Goal: Book appointment/travel/reservation

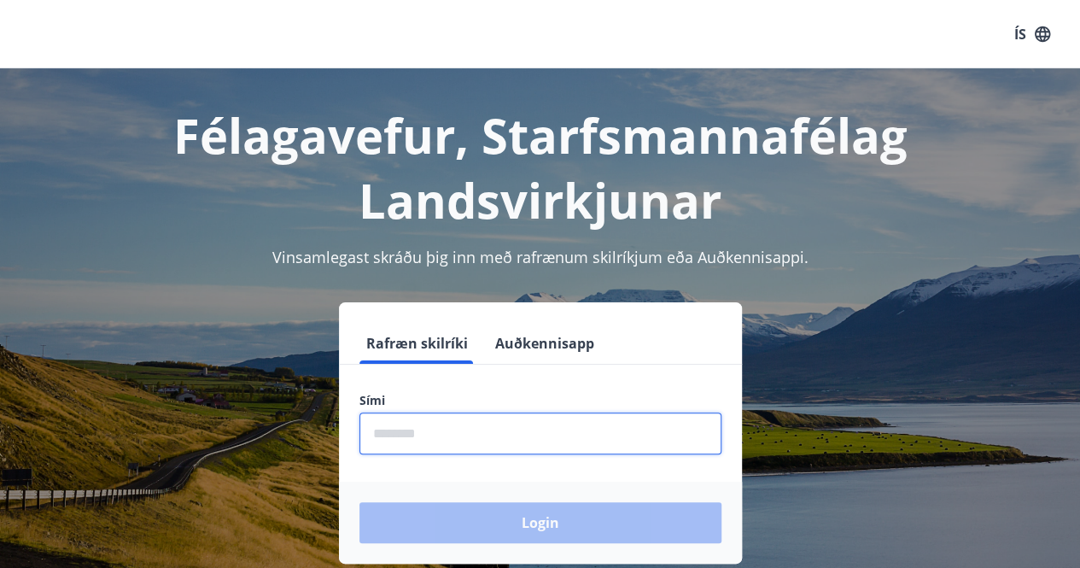
click at [471, 438] on input "phone" at bounding box center [540, 433] width 362 height 42
type input "********"
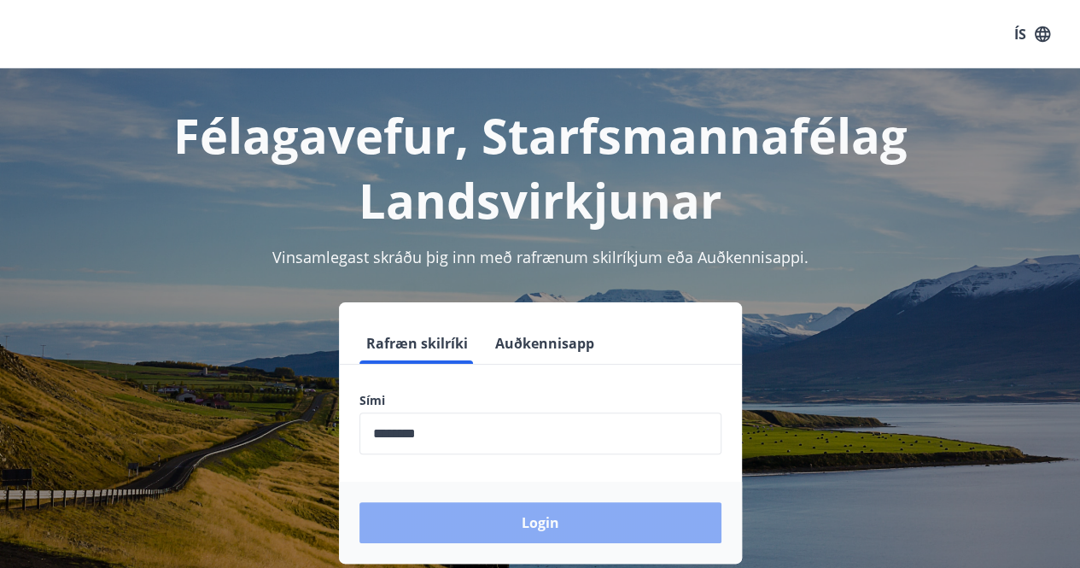
click at [534, 522] on button "Login" at bounding box center [540, 522] width 362 height 41
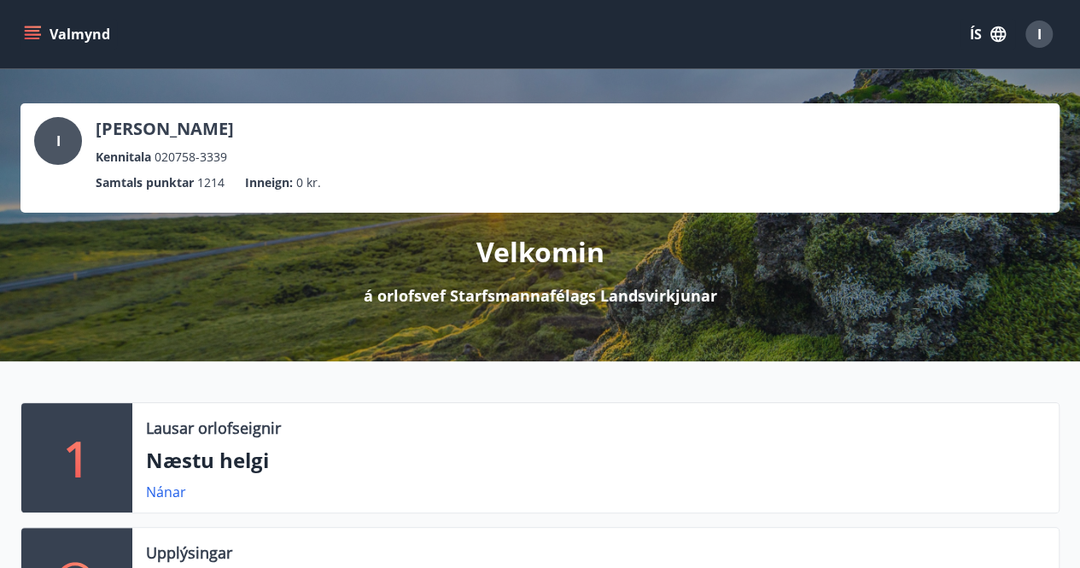
click at [38, 33] on icon "menu" at bounding box center [34, 34] width 19 height 2
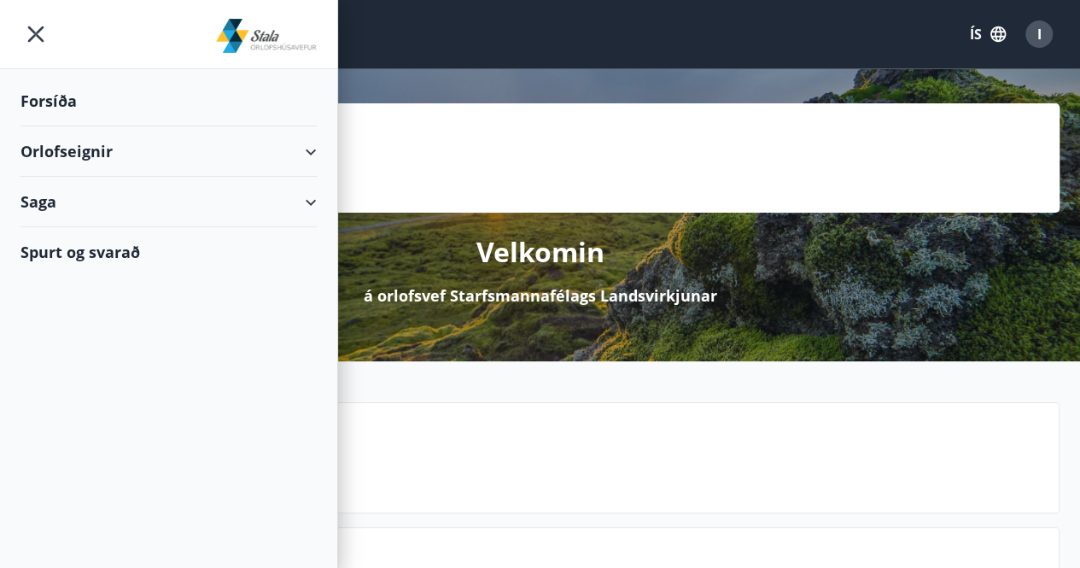
click at [97, 144] on div "Orlofseignir" at bounding box center [168, 151] width 296 height 50
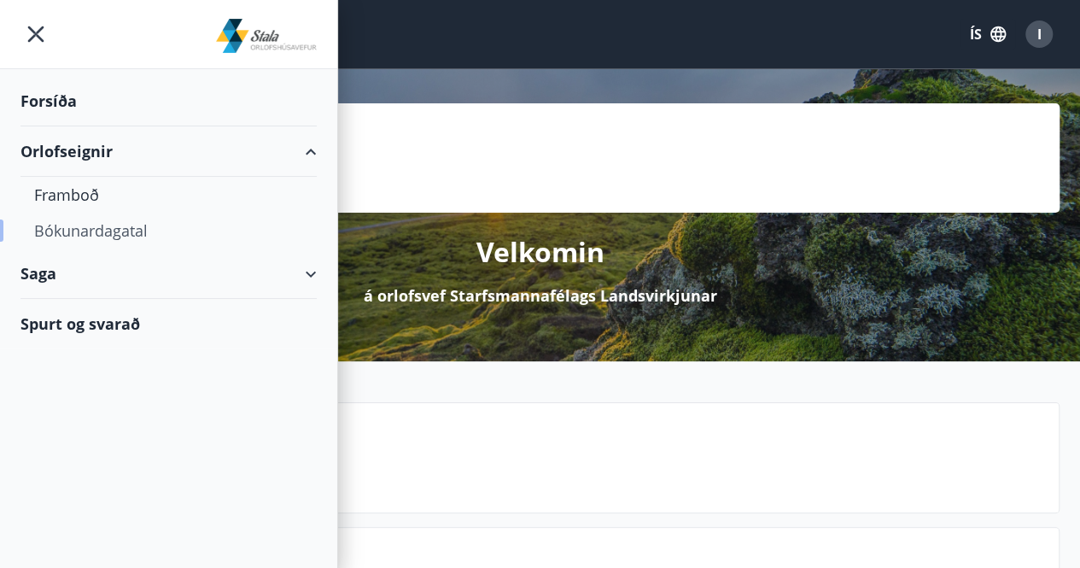
click at [102, 228] on div "Bókunardagatal" at bounding box center [168, 231] width 269 height 36
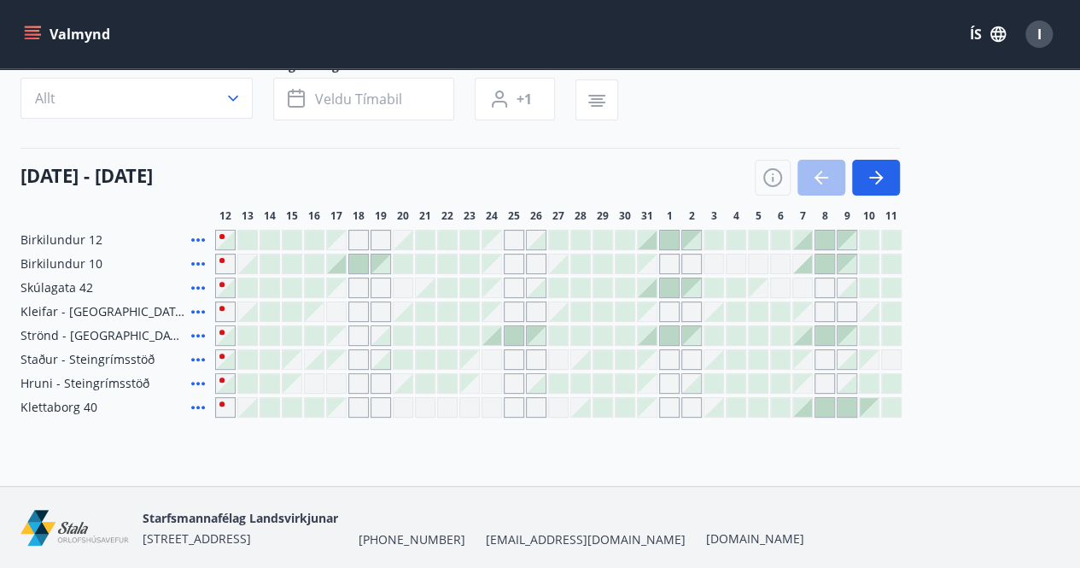
scroll to position [127, 0]
click at [808, 356] on div "Gráir dagar eru ekki bókanlegir" at bounding box center [802, 360] width 19 height 19
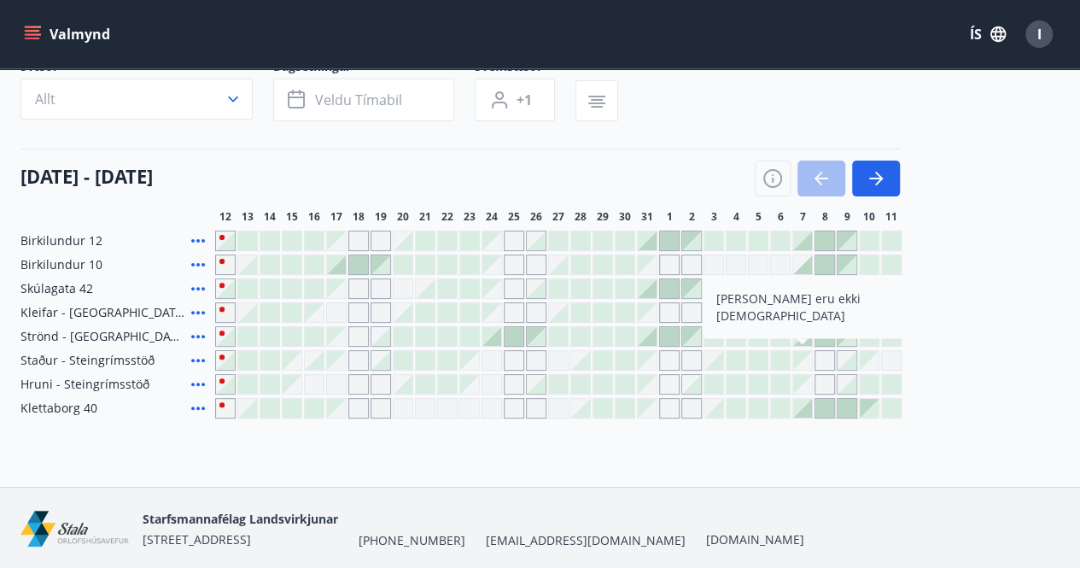
click at [809, 363] on div "Gráir dagar eru ekki bókanlegir" at bounding box center [802, 360] width 19 height 19
click at [825, 357] on div "Gráir dagar eru ekki bókanlegir" at bounding box center [824, 360] width 20 height 20
click at [948, 330] on div "Birkilundur 12 Birkilundur 10 Skúlagata 42 Kleifar - Drangsnes/Hólmavík Strönd …" at bounding box center [539, 324] width 1039 height 188
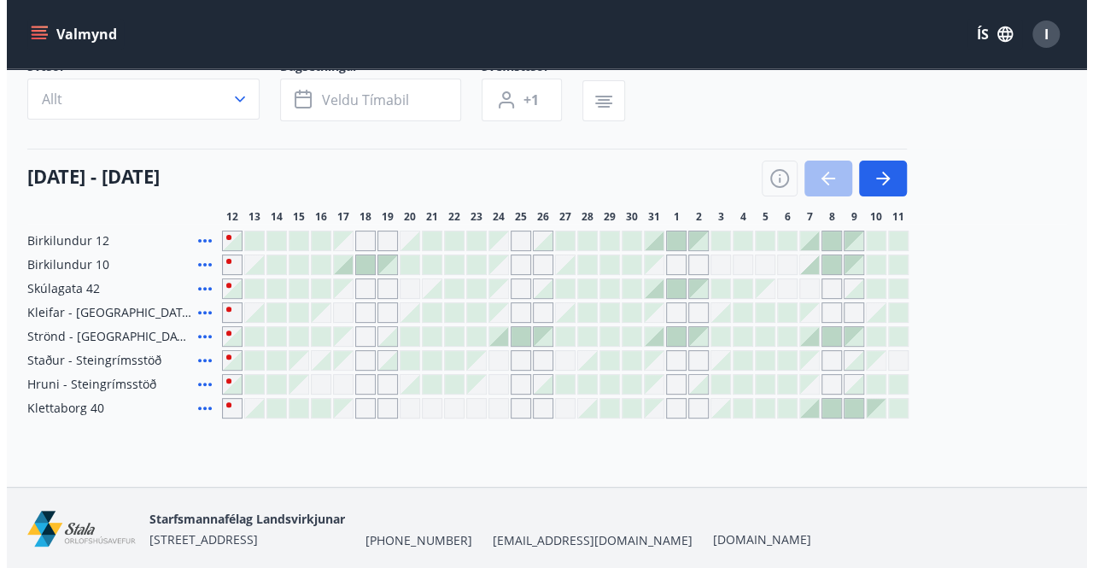
scroll to position [130, 0]
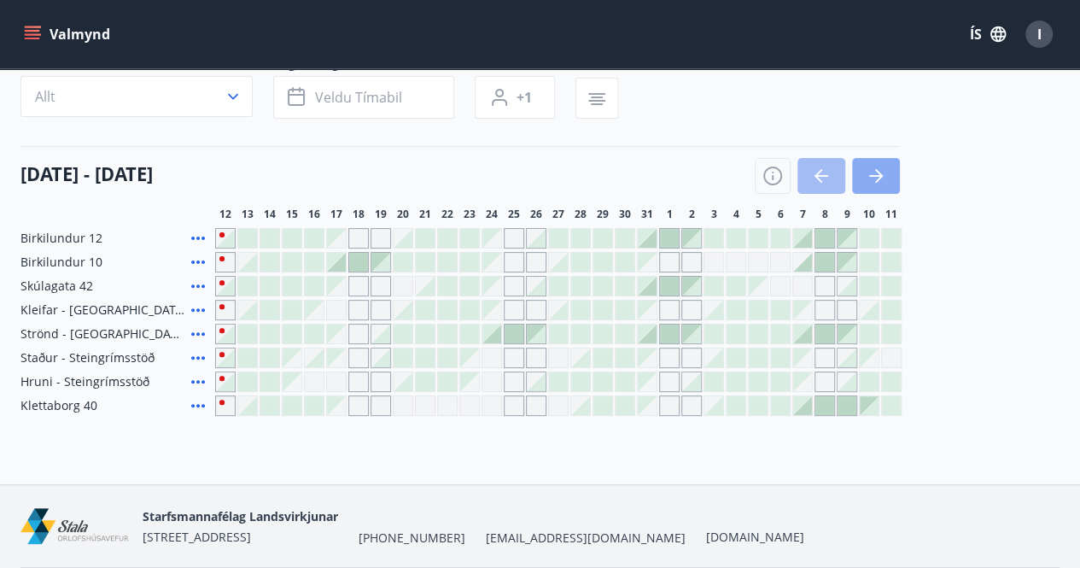
click at [877, 180] on icon "button" at bounding box center [879, 176] width 8 height 14
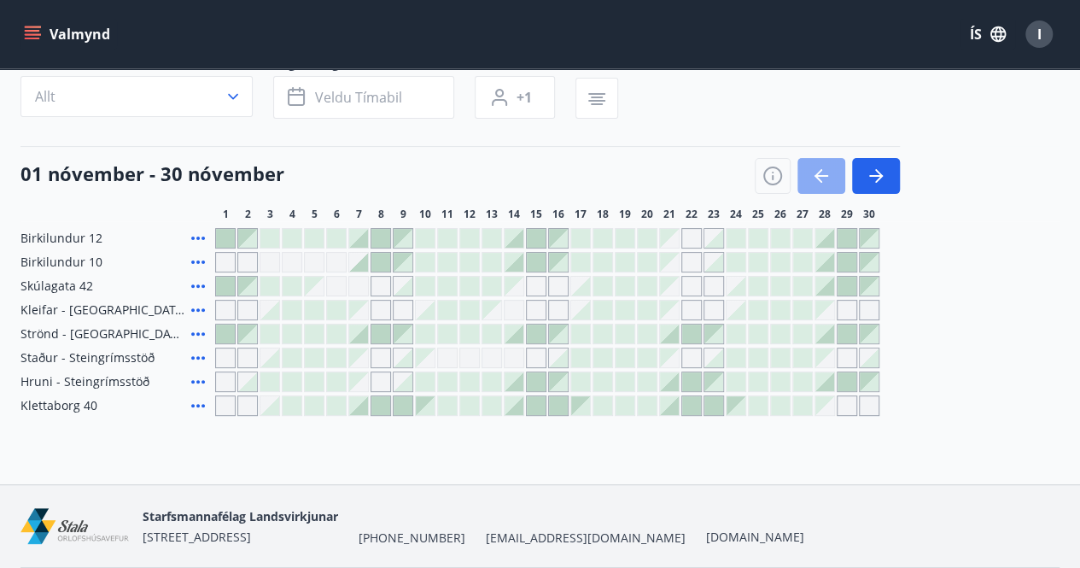
click at [818, 172] on icon "button" at bounding box center [818, 176] width 8 height 14
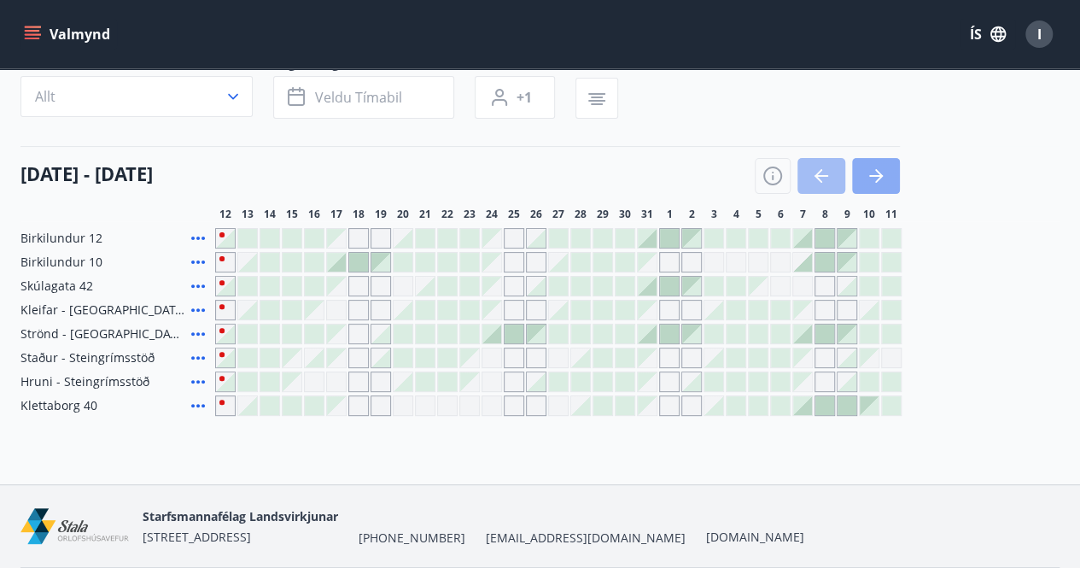
click at [879, 173] on icon "button" at bounding box center [879, 176] width 8 height 14
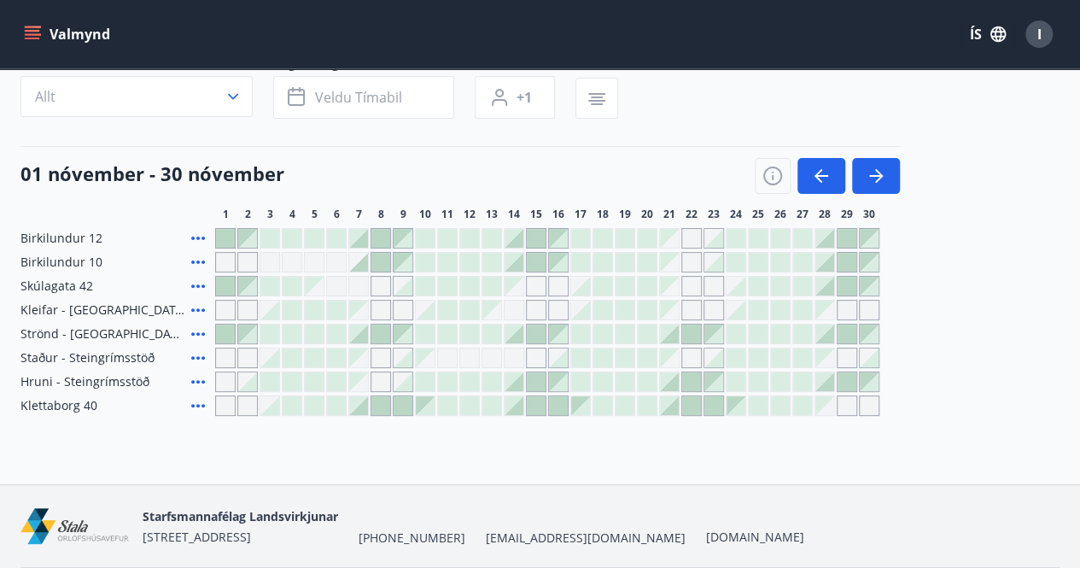
click at [515, 380] on div at bounding box center [514, 381] width 19 height 19
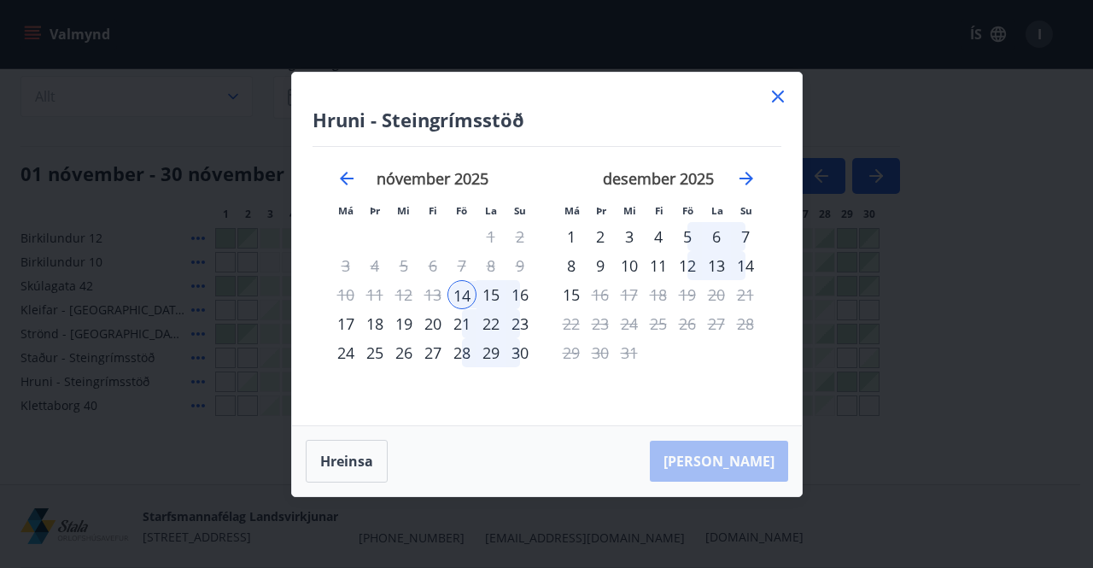
click at [780, 93] on icon at bounding box center [778, 96] width 12 height 12
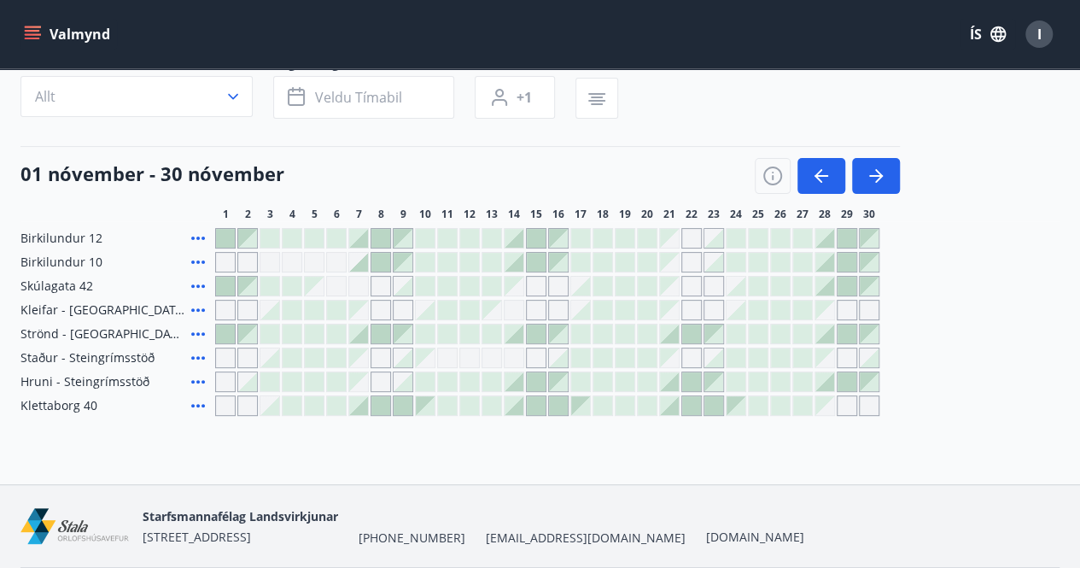
click at [516, 353] on div "Gráir dagar eru ekki bókanlegir" at bounding box center [514, 357] width 20 height 20
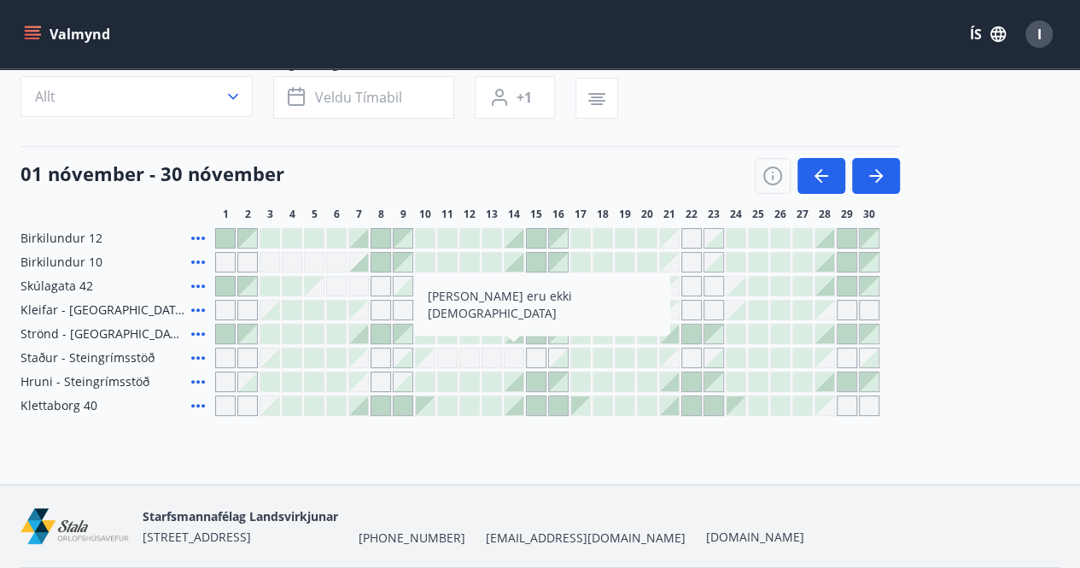
click at [514, 380] on div at bounding box center [514, 381] width 19 height 19
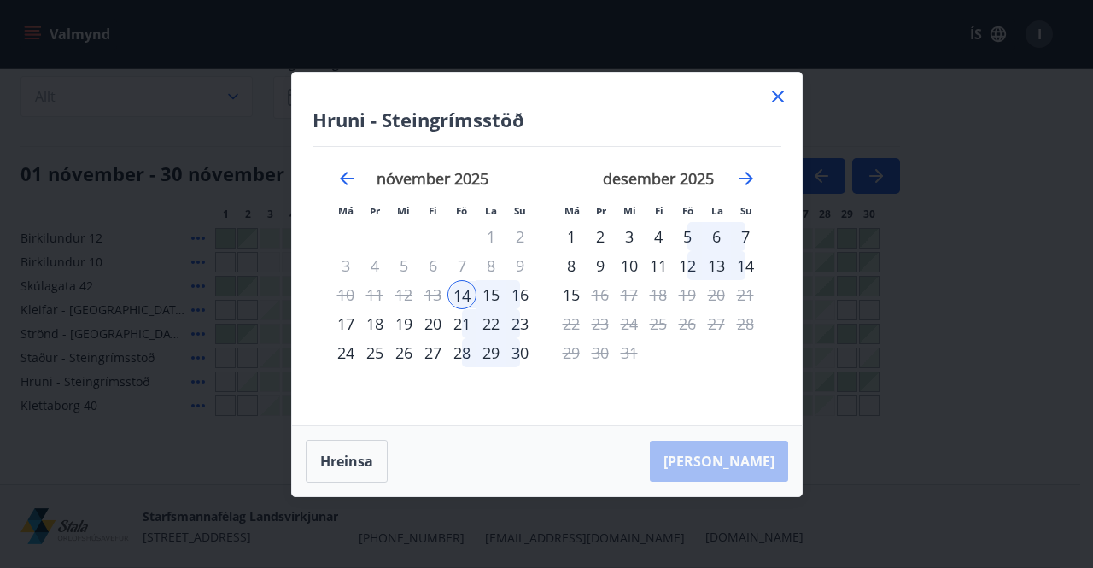
click at [349, 325] on div "17" at bounding box center [345, 323] width 29 height 29
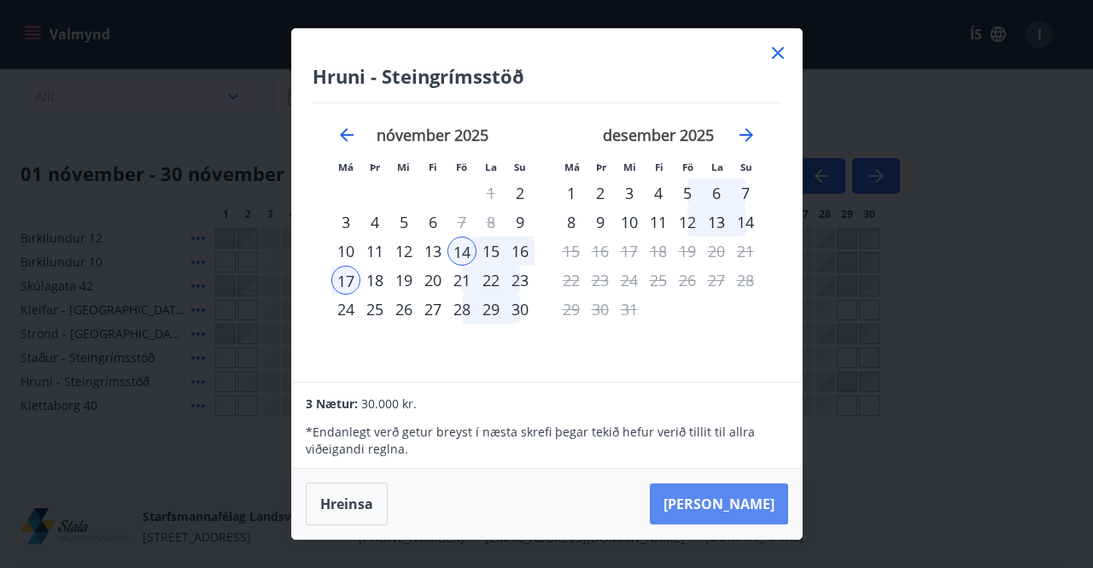
click at [749, 504] on button "Taka Frá" at bounding box center [719, 503] width 138 height 41
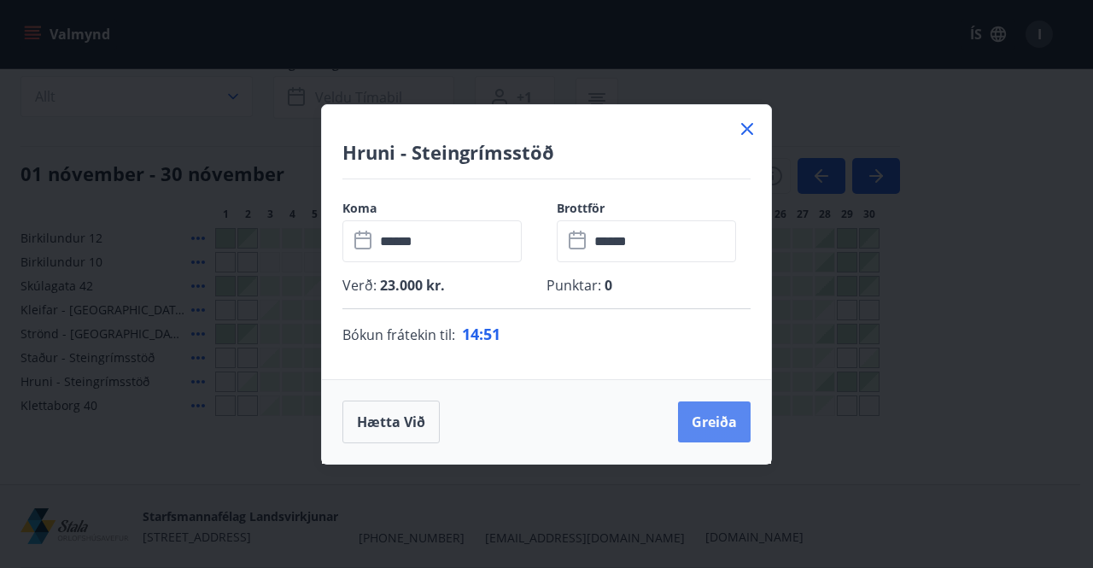
click at [722, 419] on button "Greiða" at bounding box center [714, 421] width 73 height 41
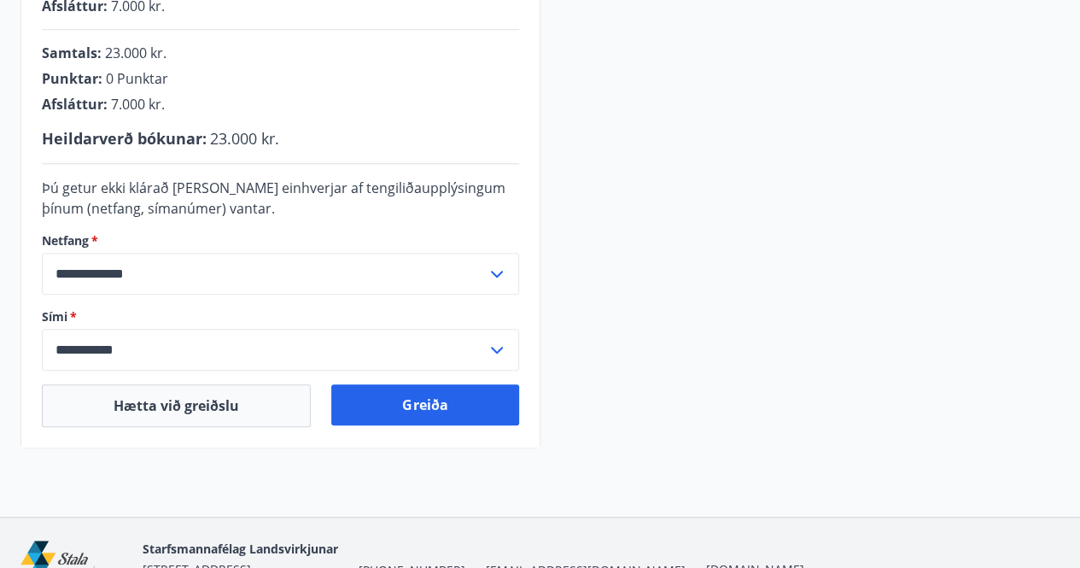
scroll to position [473, 0]
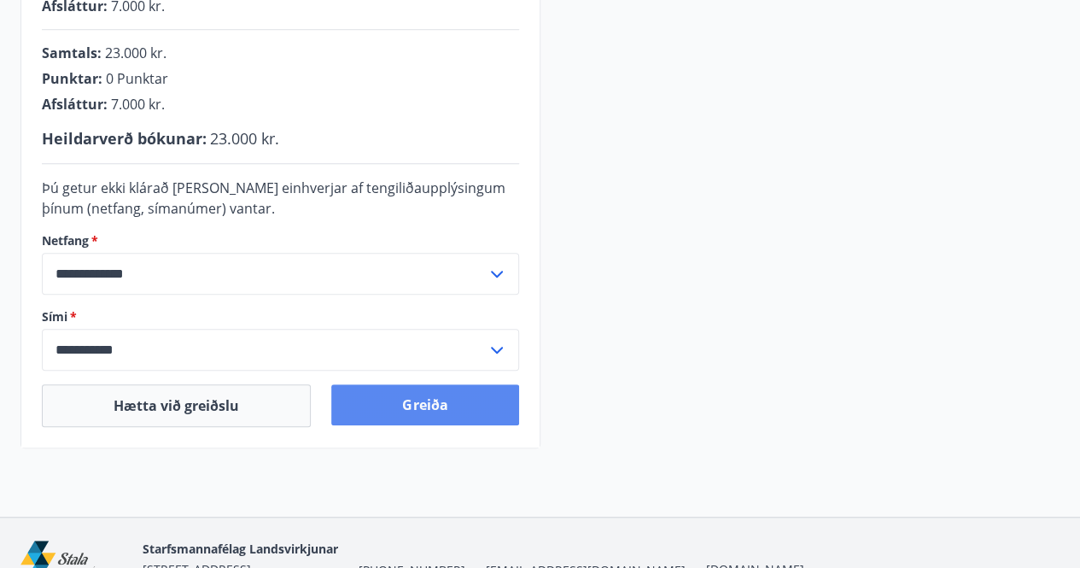
click at [447, 404] on button "Greiða" at bounding box center [424, 404] width 187 height 41
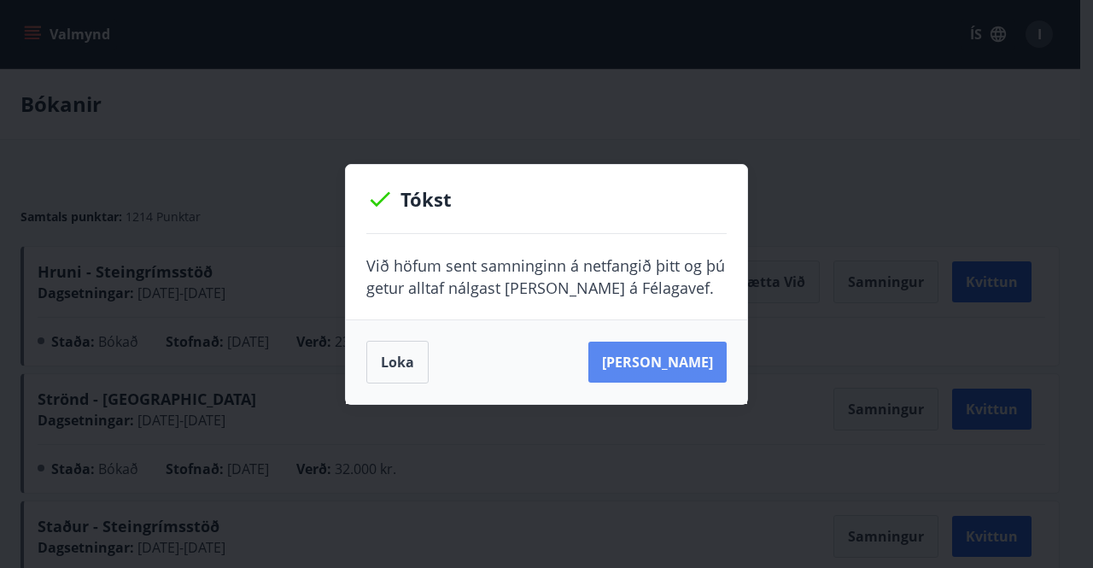
click at [679, 361] on button "Sjá samning" at bounding box center [657, 361] width 138 height 41
click at [916, 141] on div "Tókst Við höfum sent samninginn á netfangið þitt og þú getur alltaf nálgast han…" at bounding box center [546, 284] width 1093 height 568
